Goal: Information Seeking & Learning: Learn about a topic

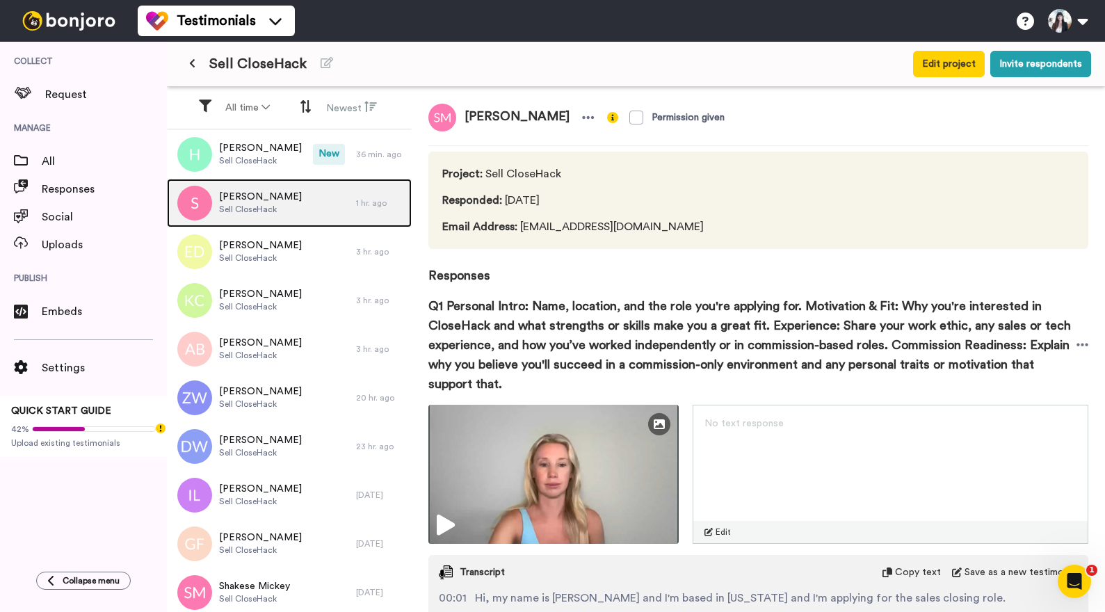
click at [266, 202] on span "[PERSON_NAME]" at bounding box center [260, 197] width 83 height 14
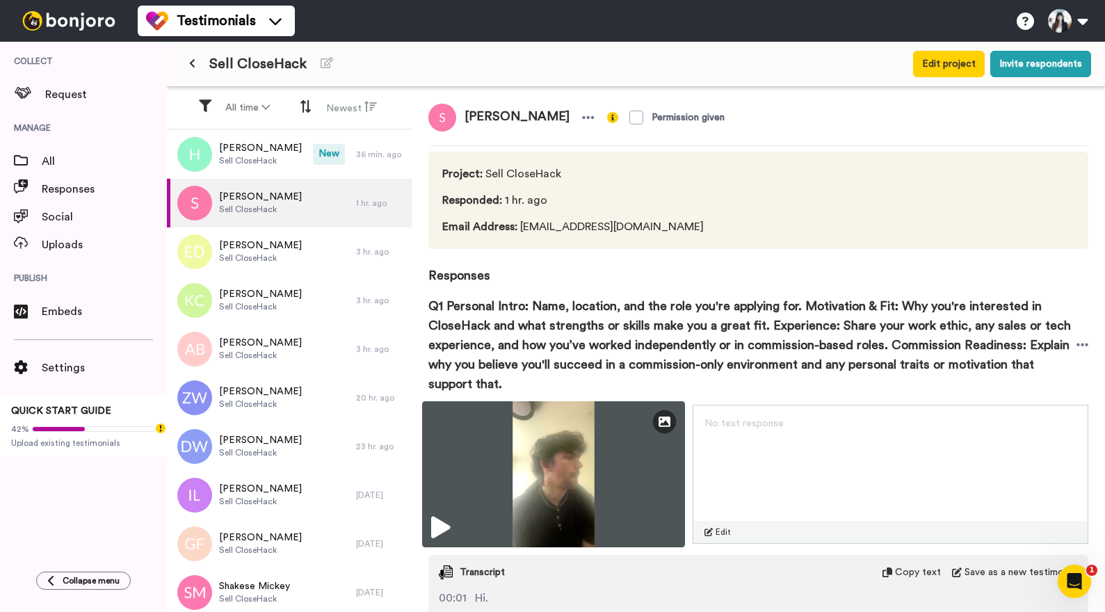
click at [584, 461] on img at bounding box center [553, 474] width 263 height 146
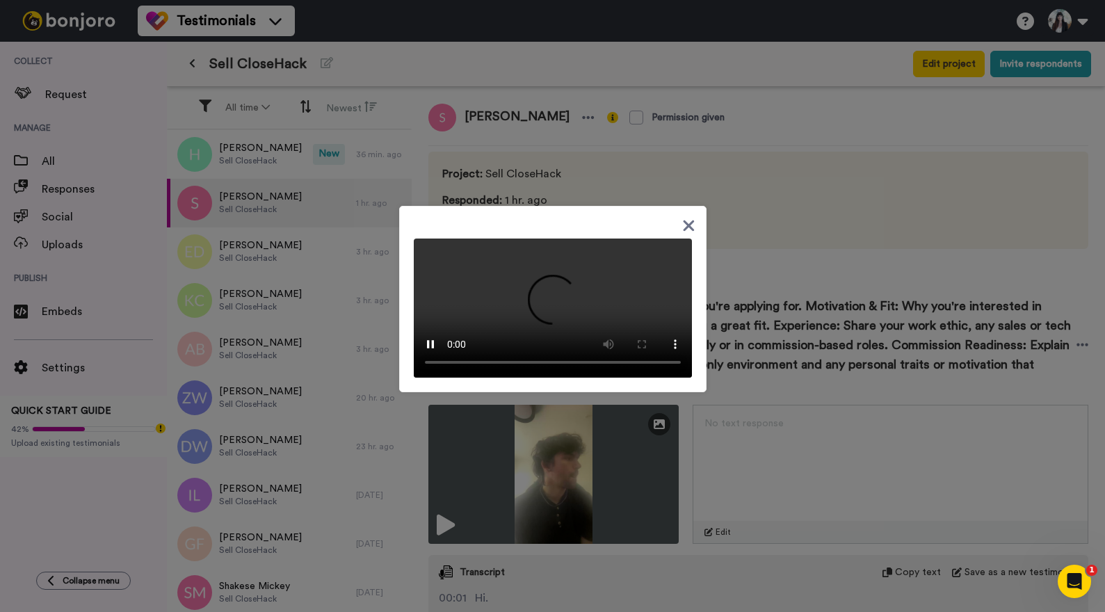
click at [615, 287] on video at bounding box center [553, 308] width 278 height 139
click at [684, 221] on icon at bounding box center [688, 226] width 11 height 11
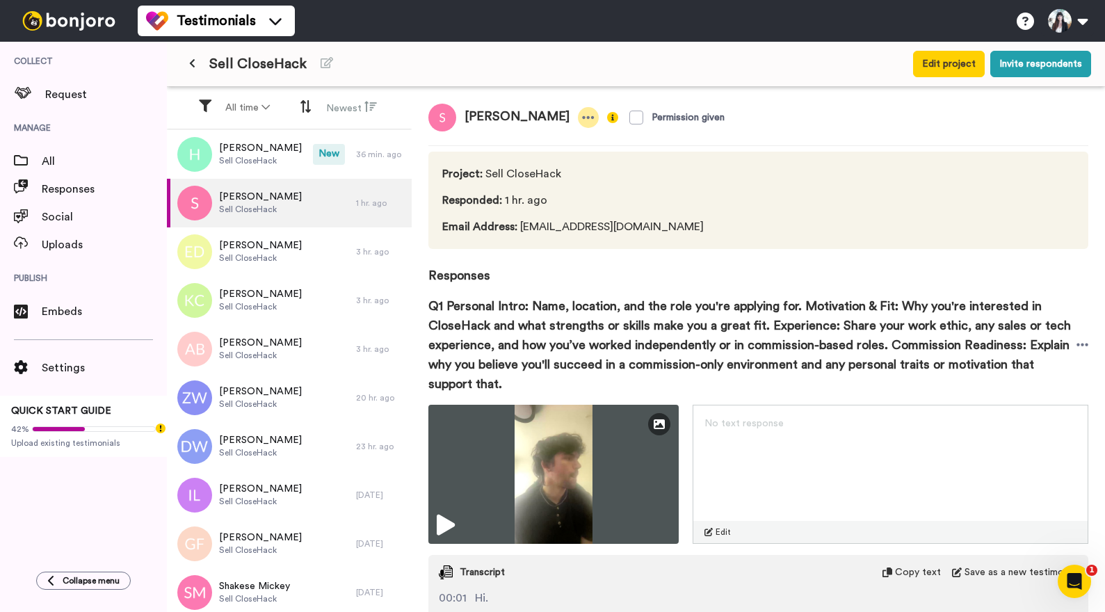
click at [578, 125] on div at bounding box center [588, 117] width 21 height 21
click at [582, 115] on icon at bounding box center [588, 118] width 13 height 14
click at [477, 118] on span "[PERSON_NAME]" at bounding box center [517, 118] width 122 height 28
copy span "[PERSON_NAME]"
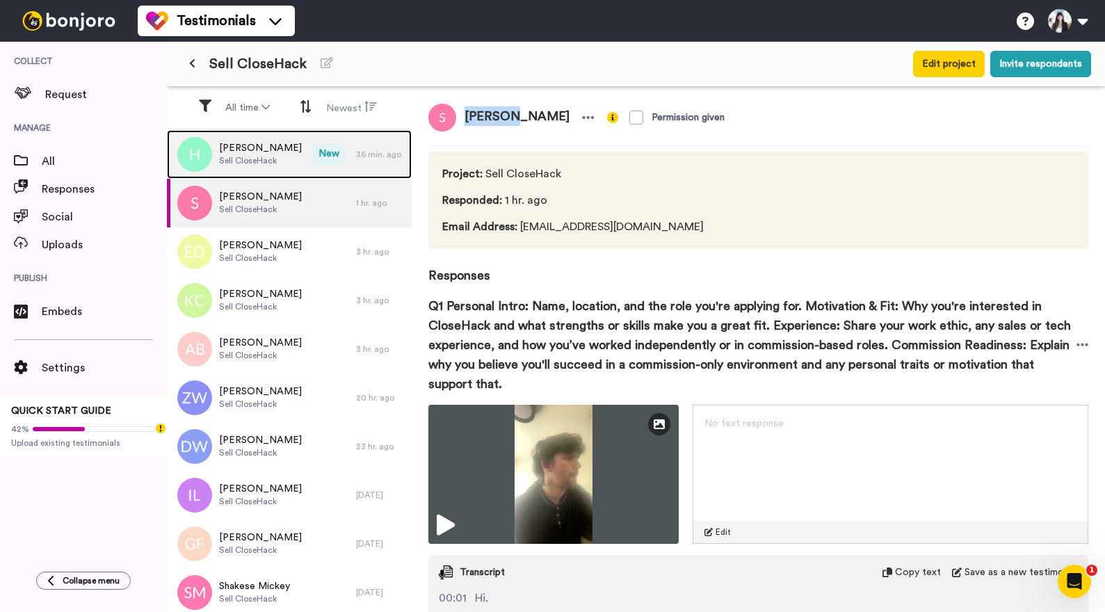
click at [243, 143] on span "[PERSON_NAME]" at bounding box center [260, 148] width 83 height 14
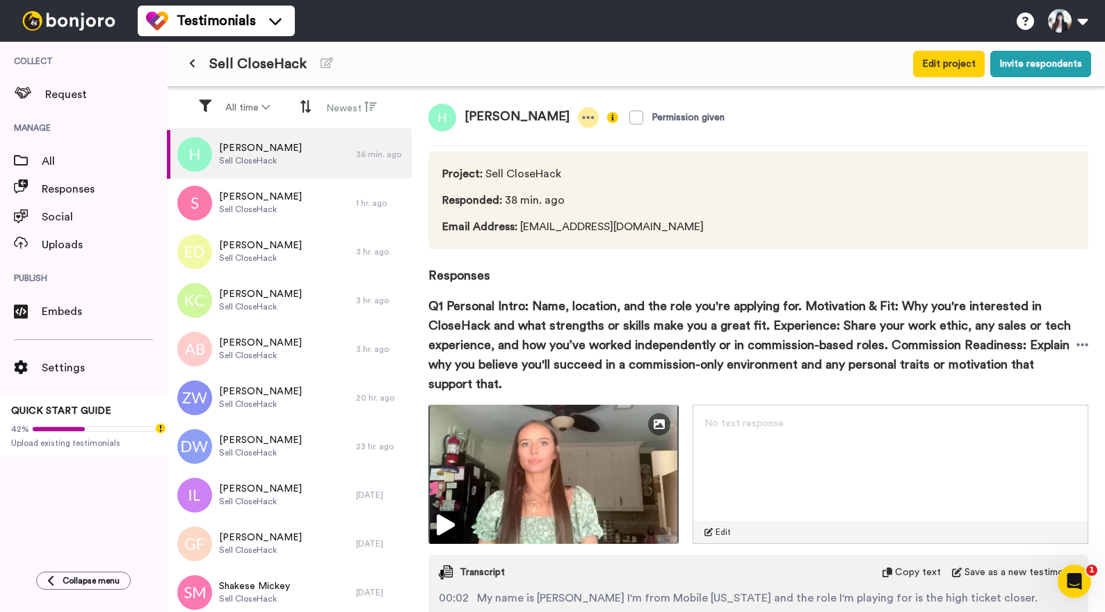
click at [582, 123] on icon at bounding box center [588, 118] width 13 height 14
click at [578, 118] on div at bounding box center [588, 117] width 21 height 21
click at [485, 118] on span "[PERSON_NAME]" at bounding box center [517, 118] width 122 height 28
copy span "[PERSON_NAME]"
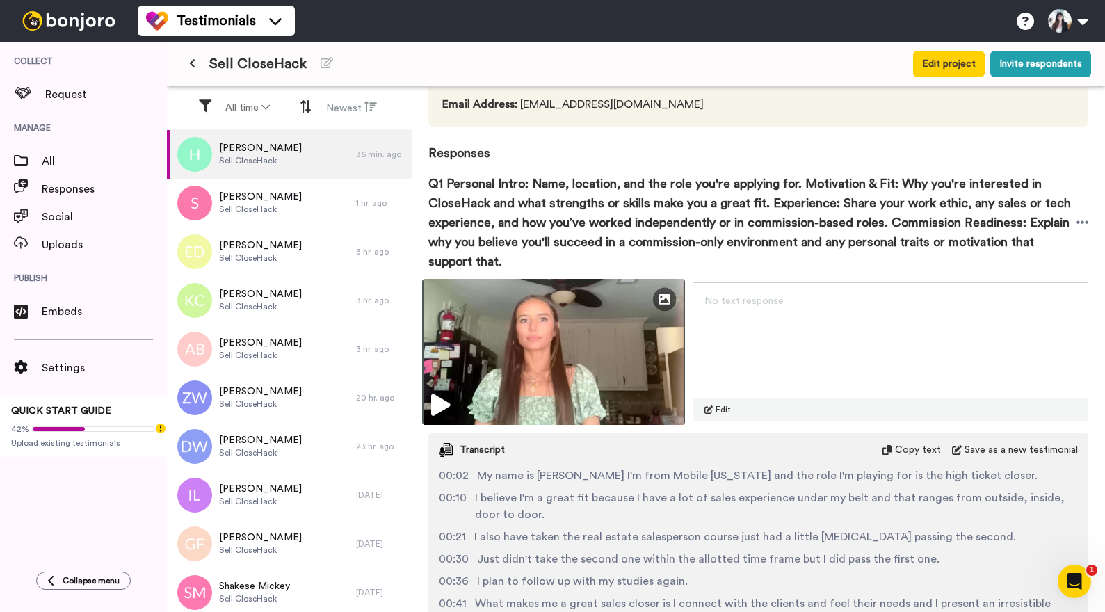
scroll to position [139, 0]
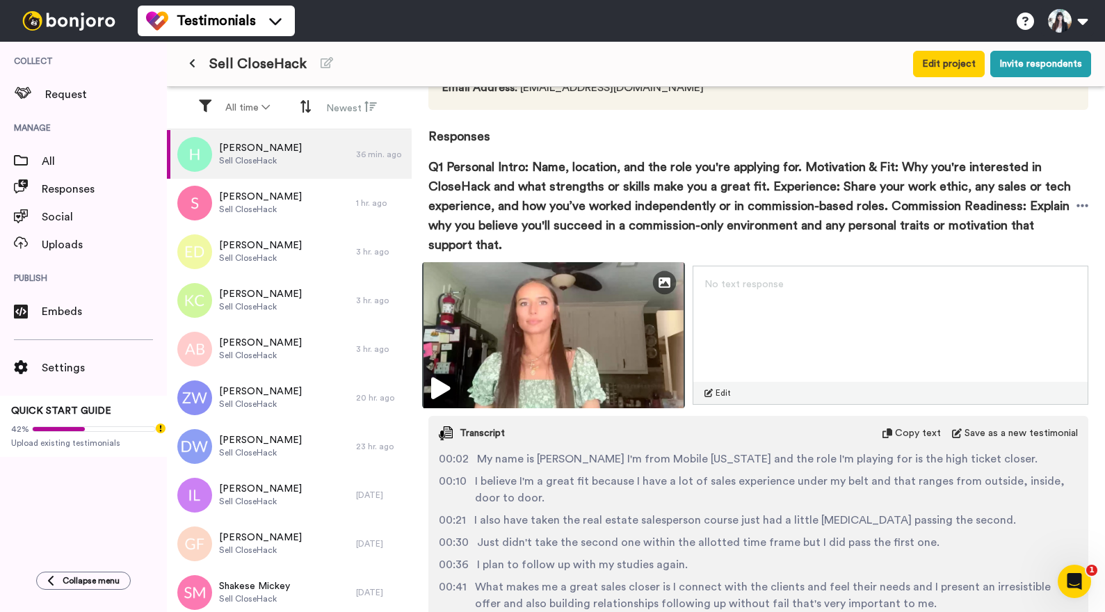
click at [549, 323] on img at bounding box center [553, 335] width 263 height 146
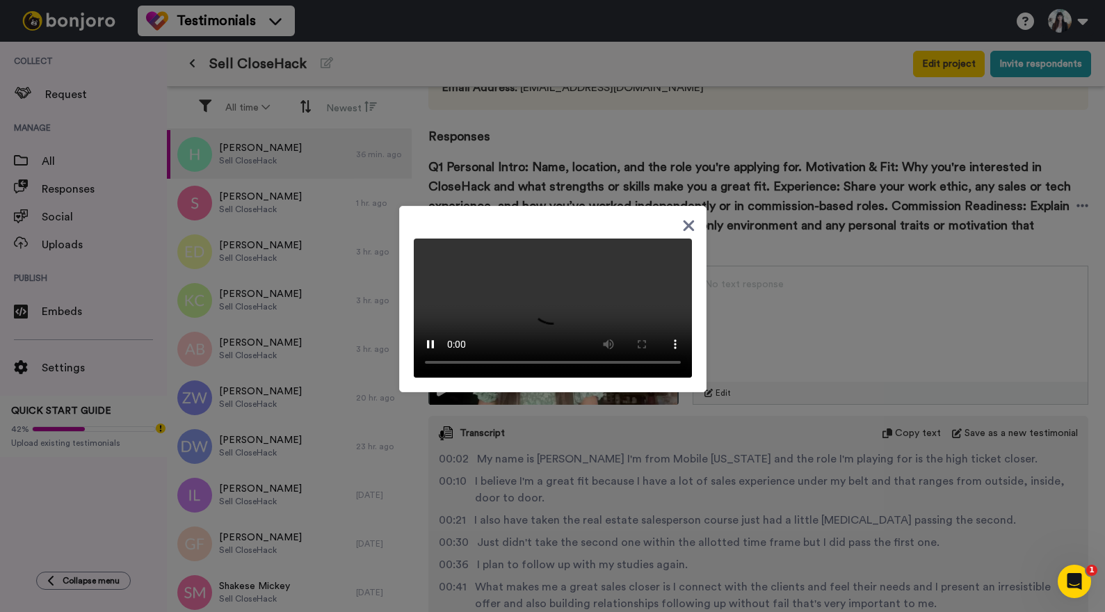
click at [687, 217] on icon at bounding box center [688, 225] width 13 height 17
